Goal: Transaction & Acquisition: Purchase product/service

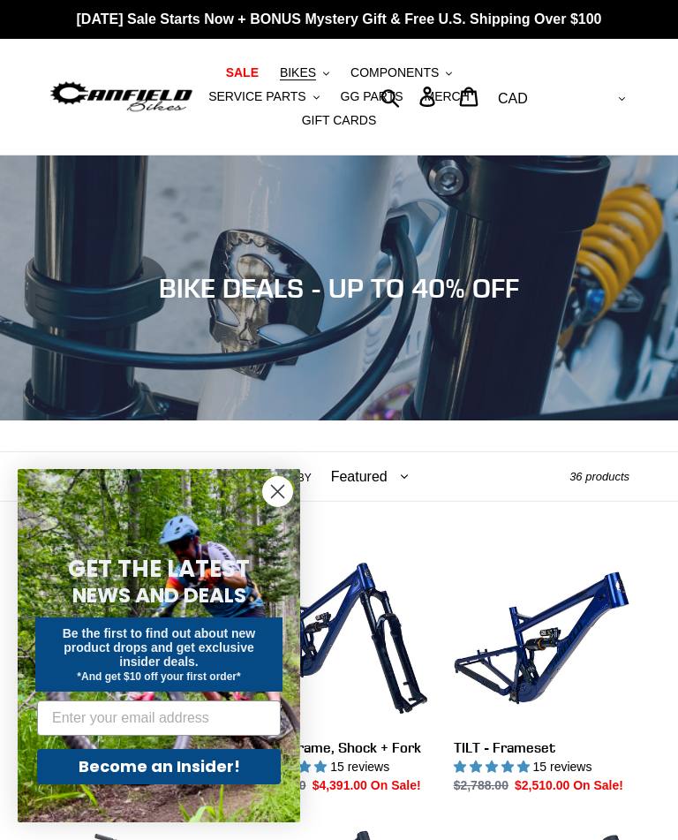
click at [276, 493] on icon "Close dialog" at bounding box center [278, 492] width 12 height 12
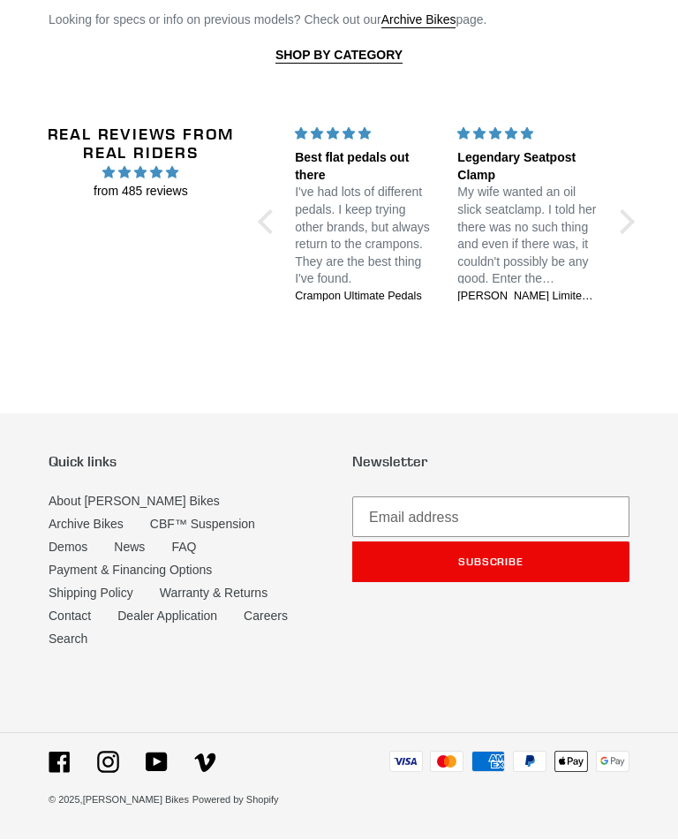
scroll to position [3151, 0]
click at [126, 508] on link "About [PERSON_NAME] Bikes" at bounding box center [134, 501] width 171 height 14
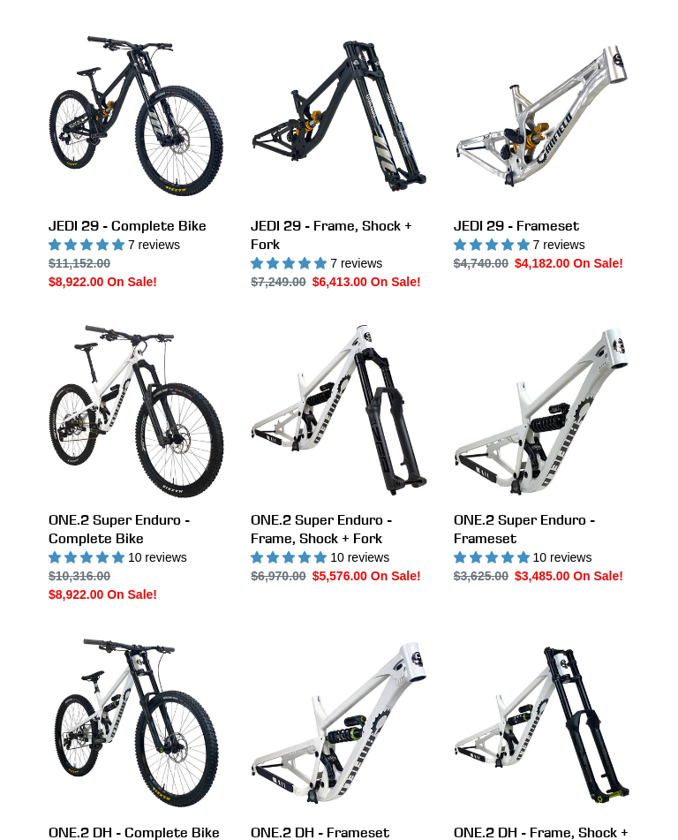
scroll to position [1660, 0]
click at [154, 181] on link "JEDI 29 - Complete Bike" at bounding box center [137, 159] width 176 height 263
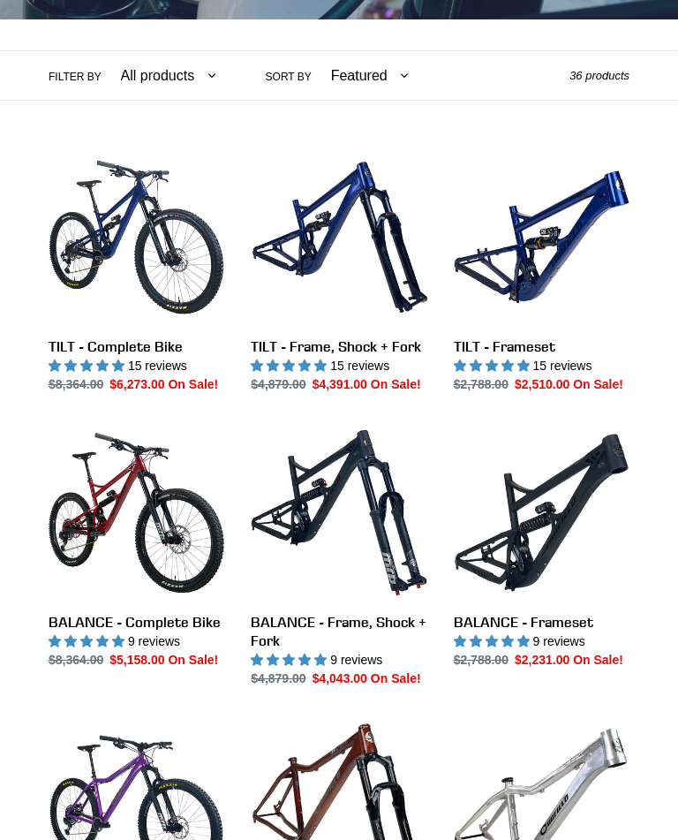
scroll to position [0, 0]
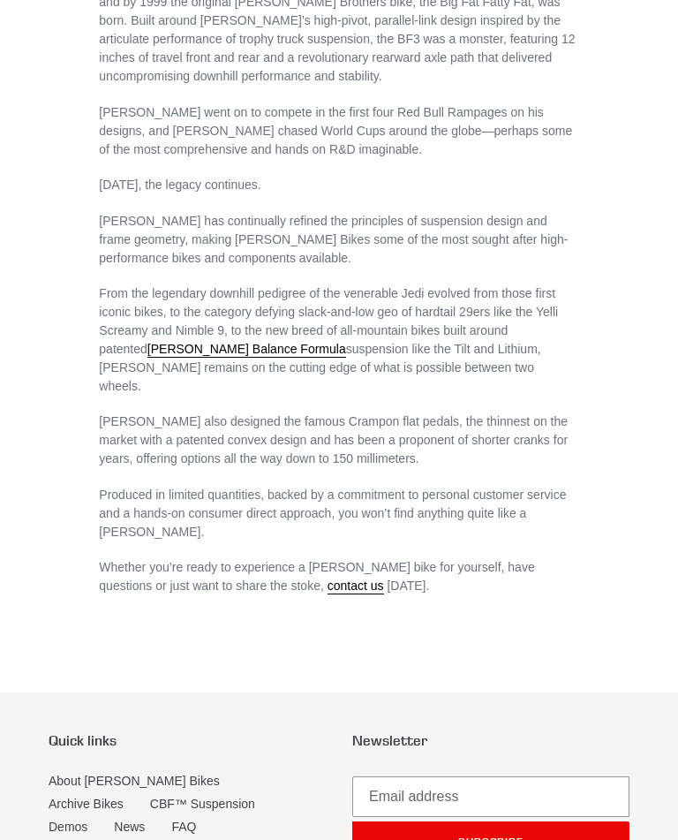
scroll to position [915, 0]
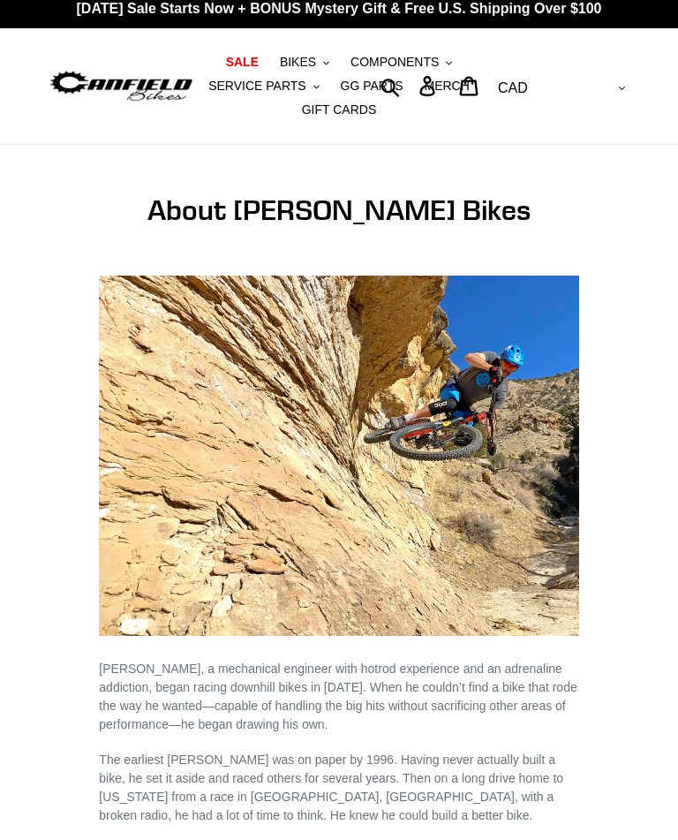
scroll to position [0, 0]
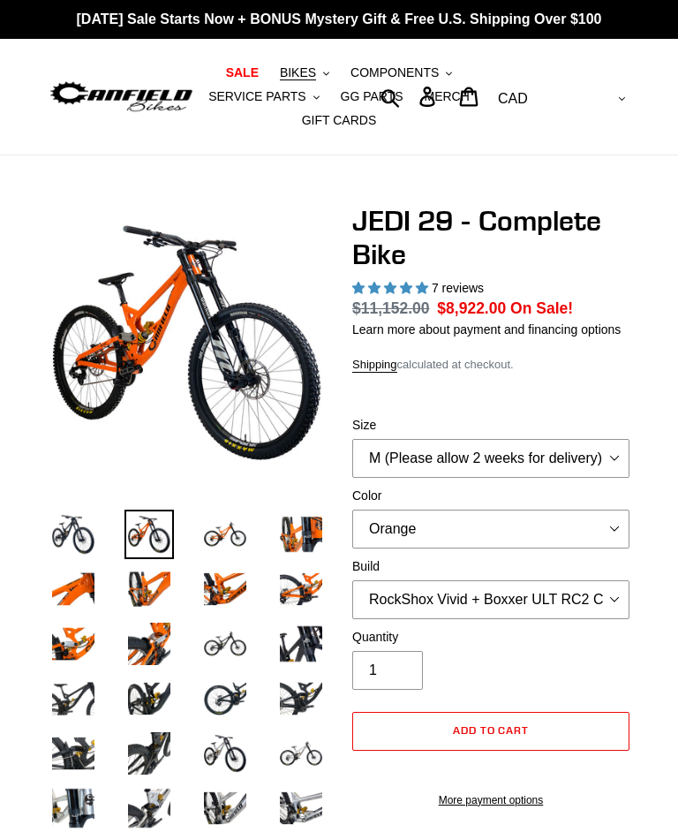
select select "highest-rating"
click at [238, 592] on img at bounding box center [224, 588] width 49 height 49
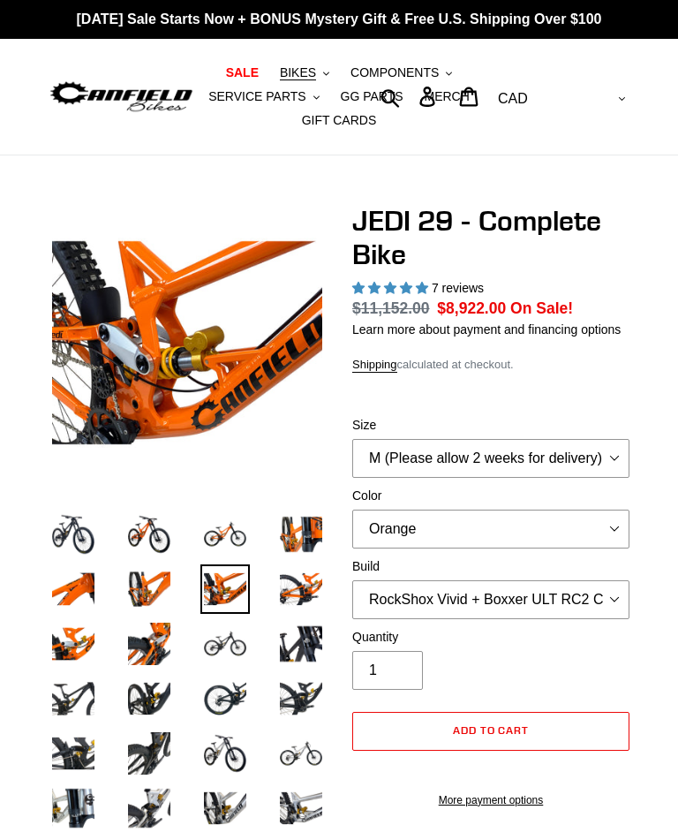
click at [164, 698] on img at bounding box center [148, 698] width 49 height 49
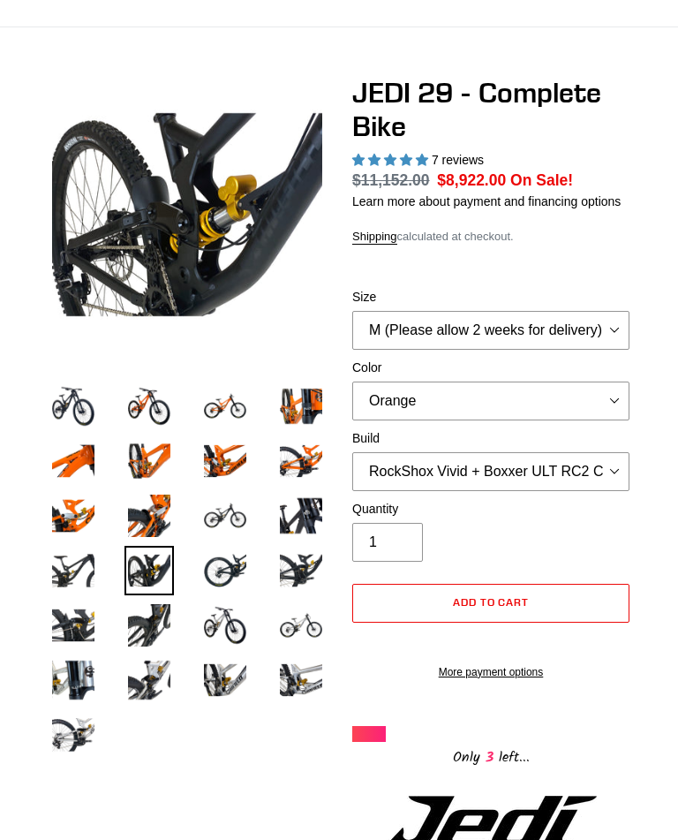
scroll to position [130, 0]
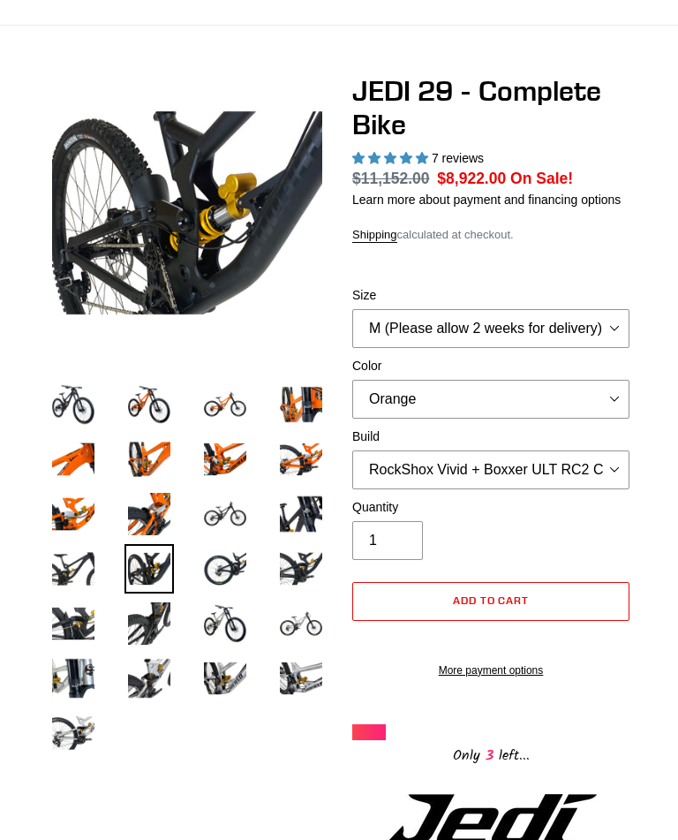
click at [75, 741] on img at bounding box center [73, 732] width 49 height 49
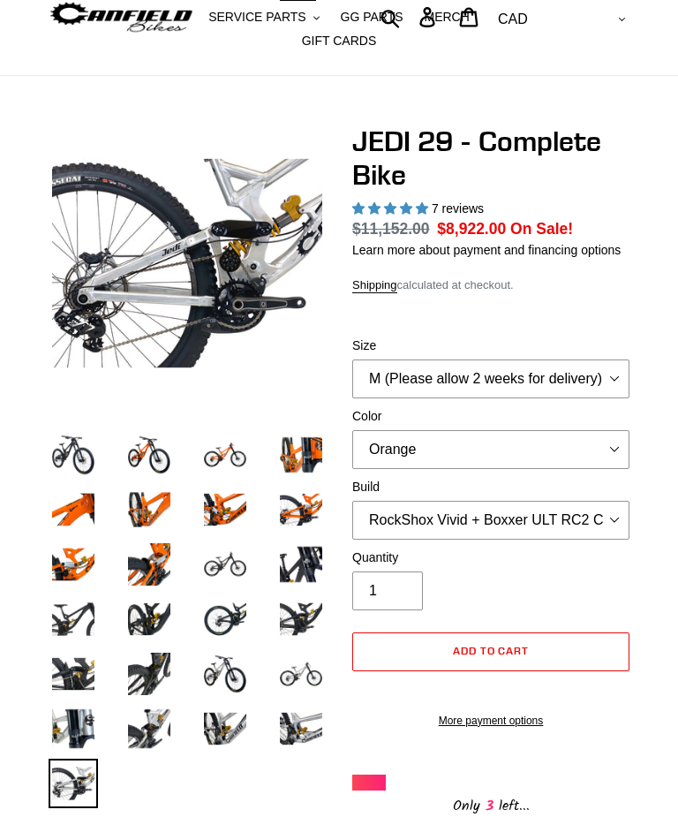
scroll to position [0, 0]
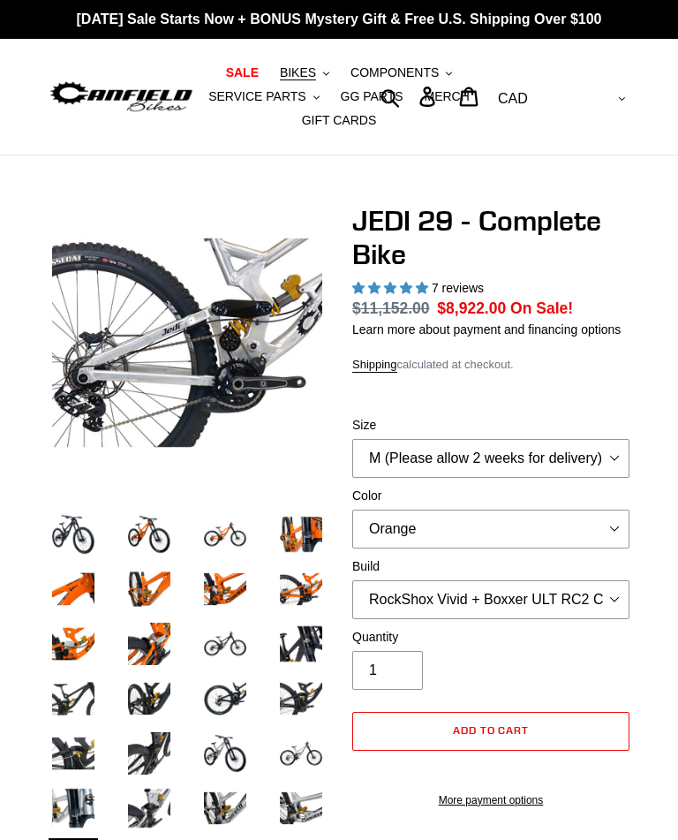
click at [84, 531] on img at bounding box center [73, 533] width 49 height 49
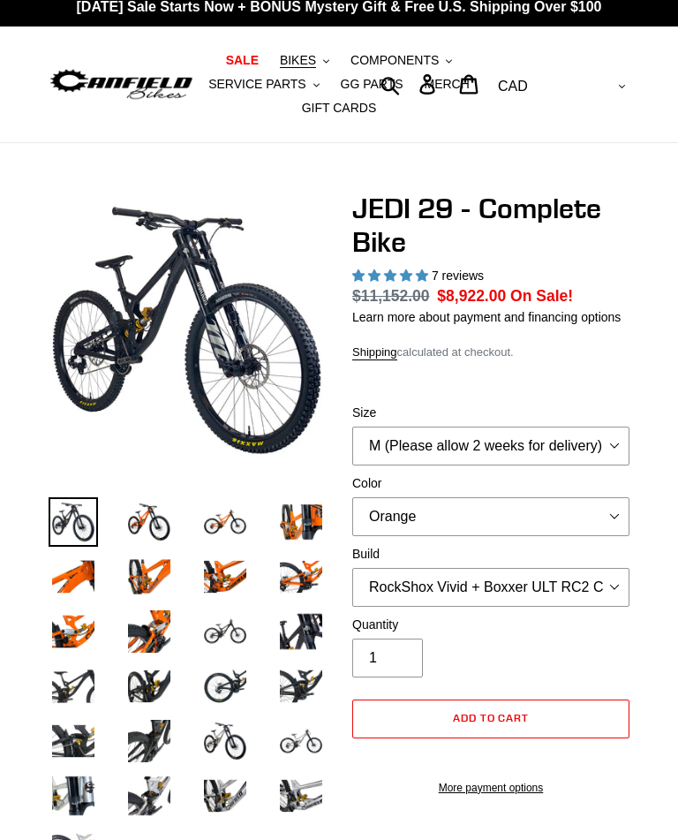
scroll to position [11, 0]
